Goal: Task Accomplishment & Management: Use online tool/utility

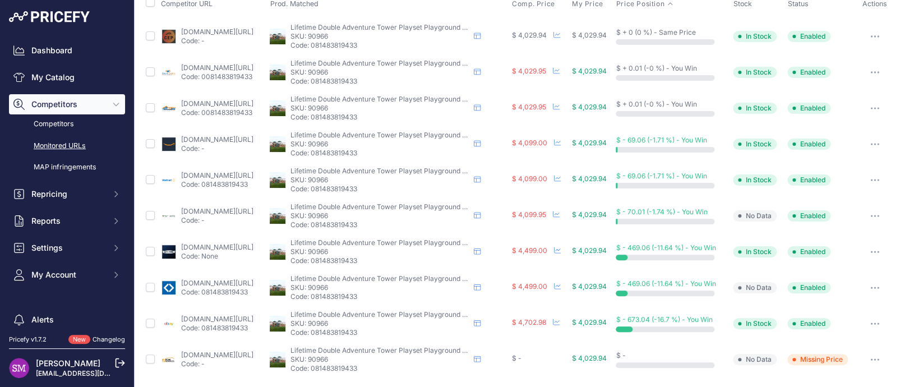
scroll to position [91, 0]
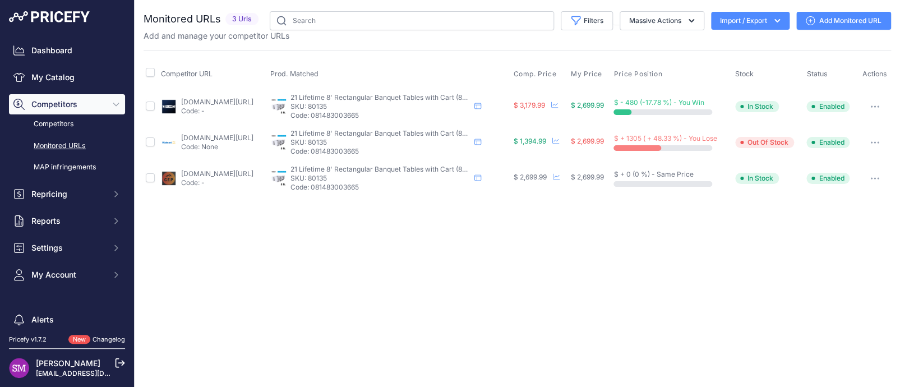
click at [884, 136] on button "button" at bounding box center [875, 143] width 22 height 16
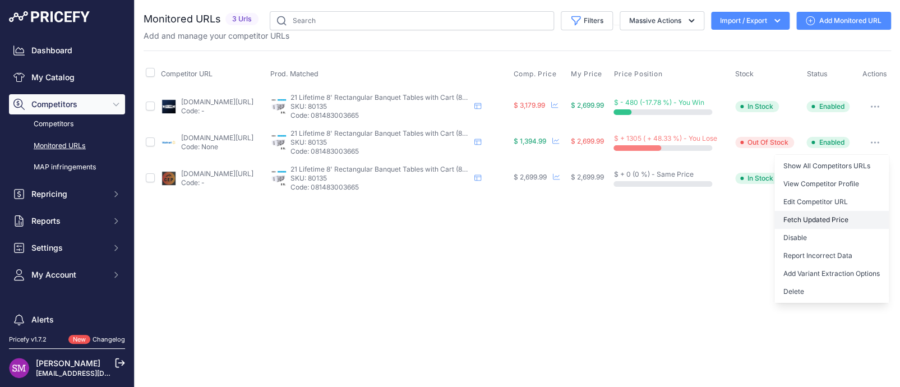
click at [828, 222] on button "Fetch Updated Price" at bounding box center [831, 220] width 114 height 18
